Goal: Communication & Community: Answer question/provide support

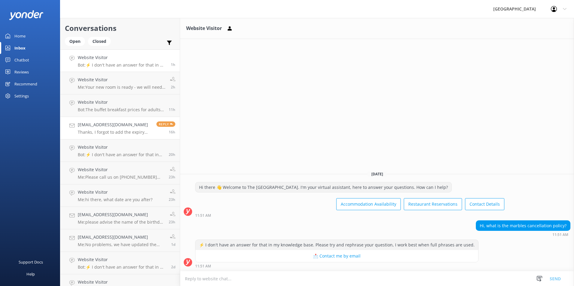
click at [119, 131] on p "Thanks, I forgot to add the expiry date, let me resend the email, with thanks" at bounding box center [115, 132] width 74 height 5
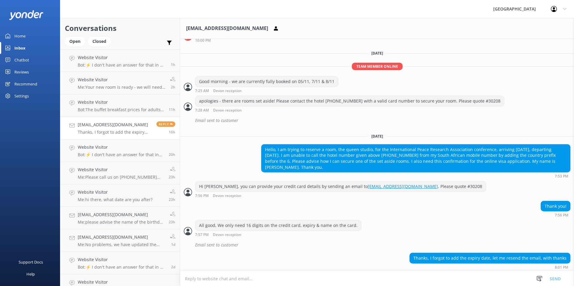
scroll to position [213, 0]
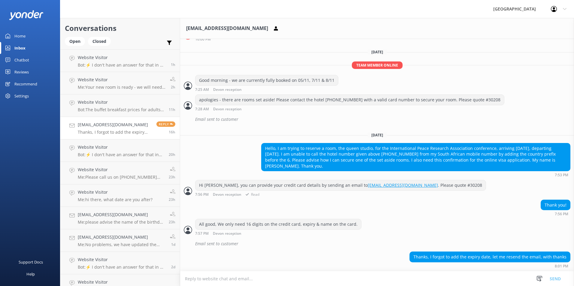
click at [406, 189] on div "Hi [PERSON_NAME], you can provide your credit card details by sending an email …" at bounding box center [340, 185] width 290 height 10
